Goal: Task Accomplishment & Management: Use online tool/utility

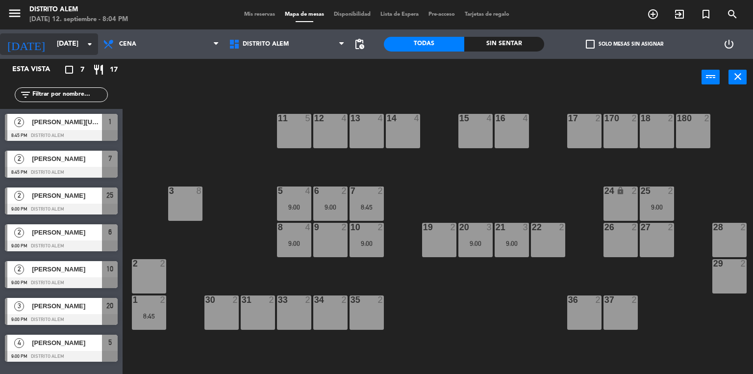
click at [88, 43] on icon "arrow_drop_down" at bounding box center [90, 44] width 12 height 12
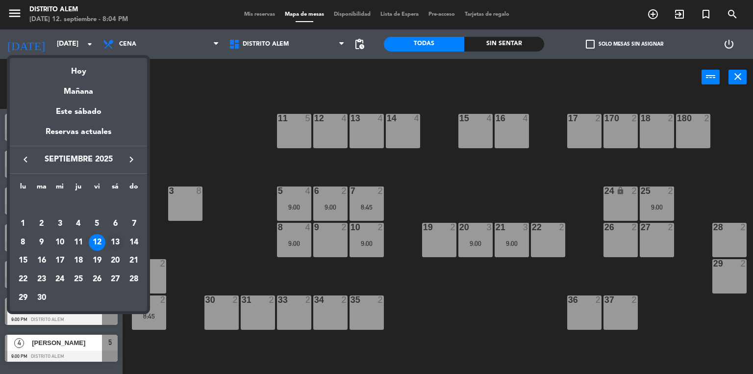
click at [112, 244] on div "13" at bounding box center [115, 242] width 17 height 17
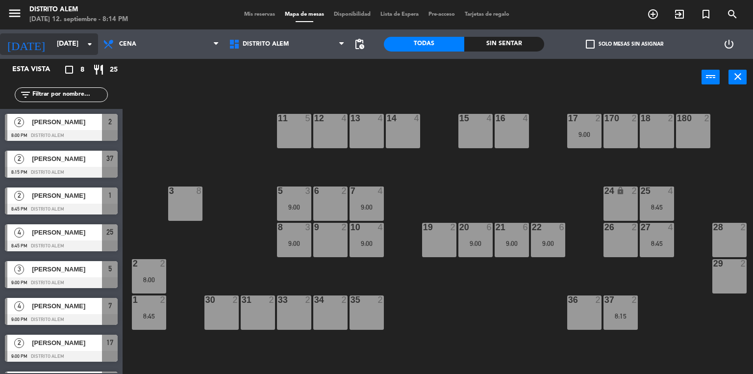
click at [59, 53] on div "[DATE] [DATE] arrow_drop_down" at bounding box center [49, 44] width 98 height 22
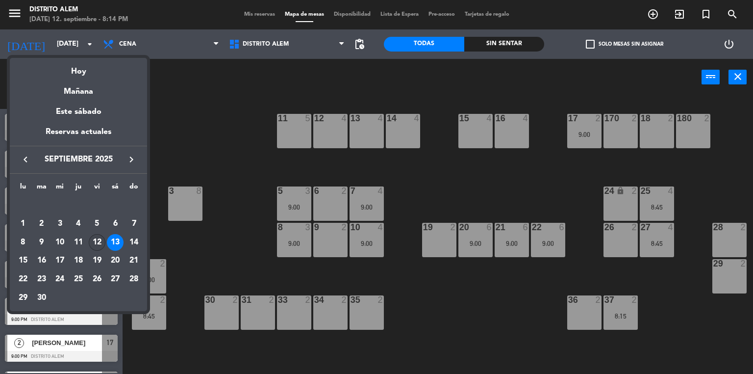
click at [101, 239] on div "12" at bounding box center [97, 242] width 17 height 17
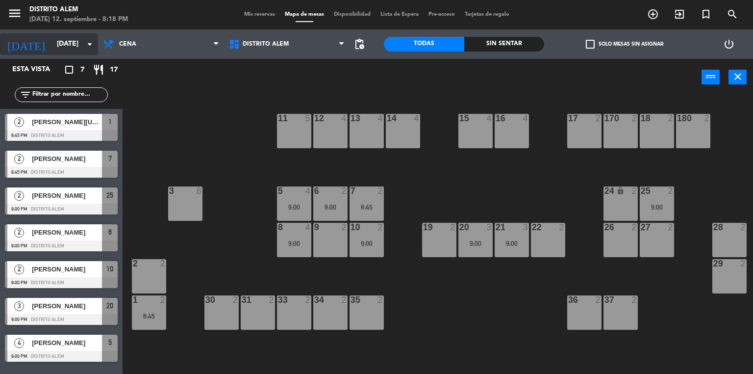
click at [52, 48] on input "[DATE]" at bounding box center [98, 44] width 93 height 18
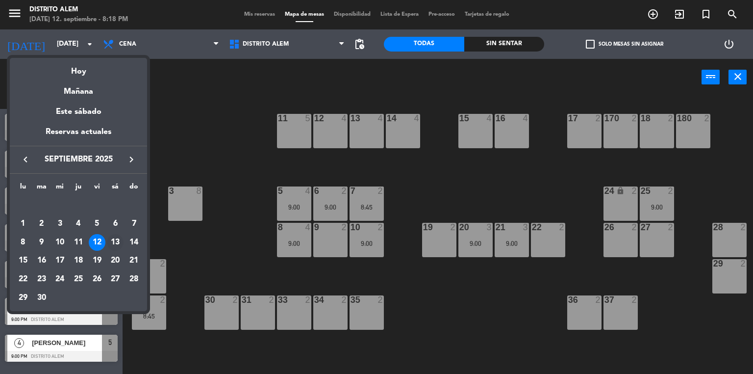
click at [116, 235] on div "13" at bounding box center [115, 242] width 17 height 17
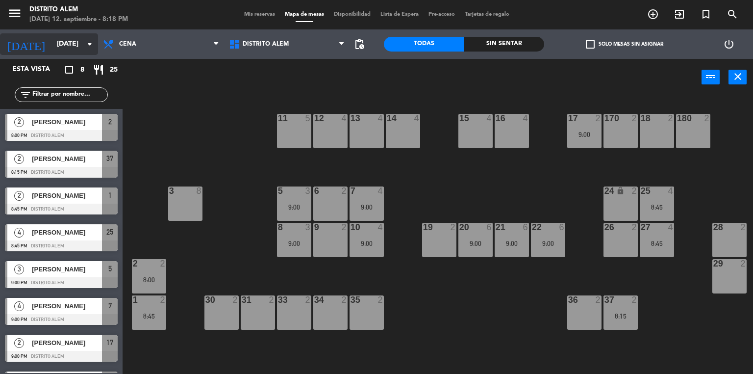
click at [55, 52] on input "[DATE]" at bounding box center [98, 44] width 93 height 18
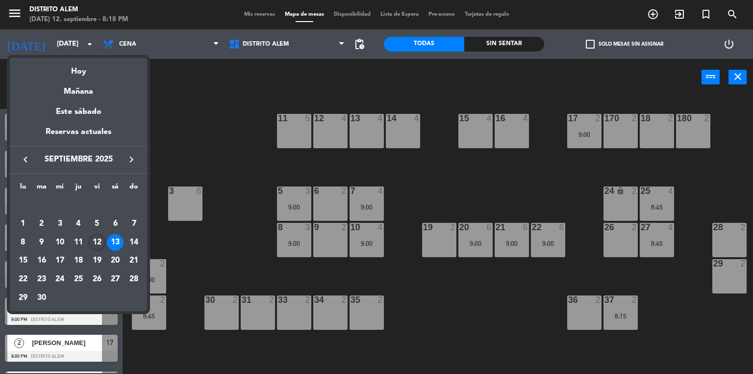
click at [95, 243] on div "12" at bounding box center [97, 242] width 17 height 17
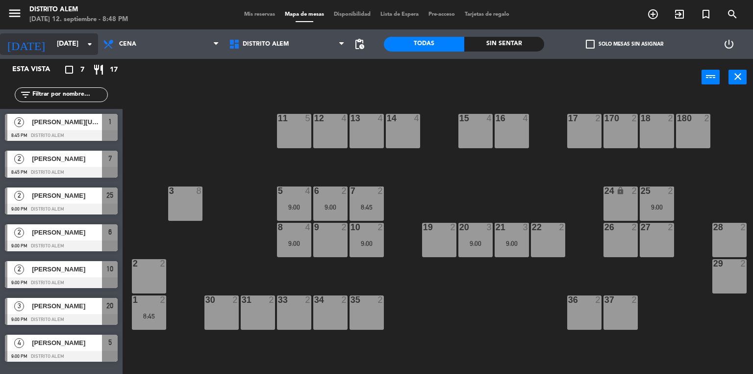
click at [79, 49] on input "[DATE]" at bounding box center [98, 44] width 93 height 18
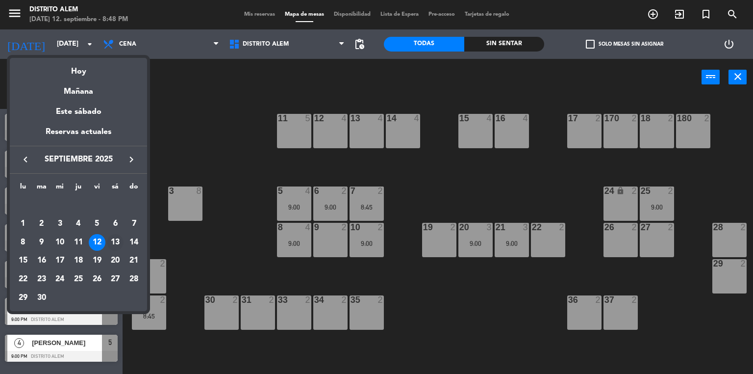
click at [118, 242] on div "13" at bounding box center [115, 242] width 17 height 17
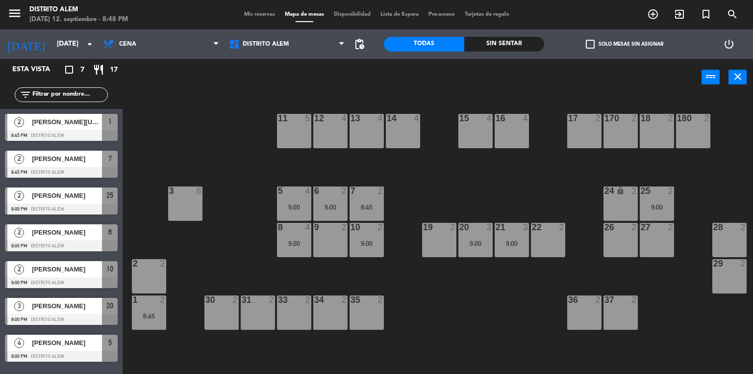
type input "[DATE]"
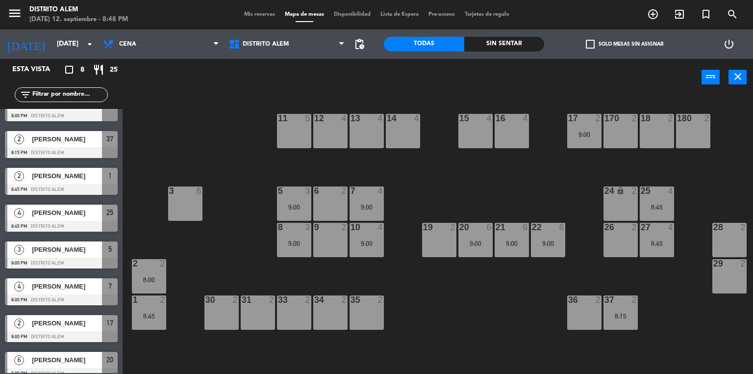
scroll to position [30, 0]
